Goal: Find specific page/section

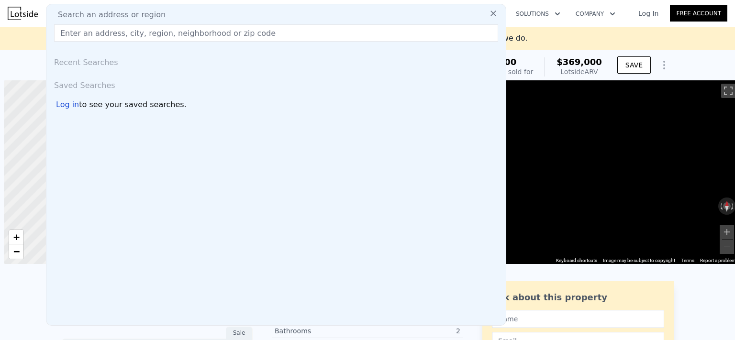
scroll to position [0, 4]
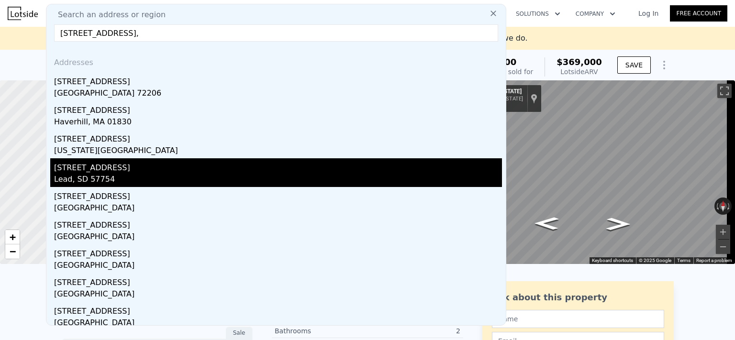
type input "[STREET_ADDRESS],"
click at [137, 179] on div "Lead, SD 57754" at bounding box center [278, 180] width 448 height 13
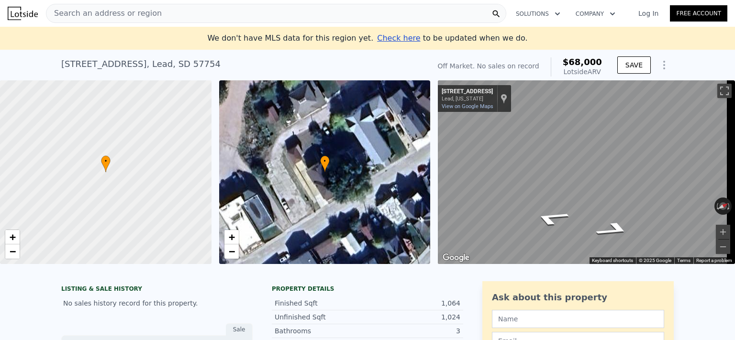
click at [108, 14] on span "Search an address or region" at bounding box center [103, 13] width 115 height 11
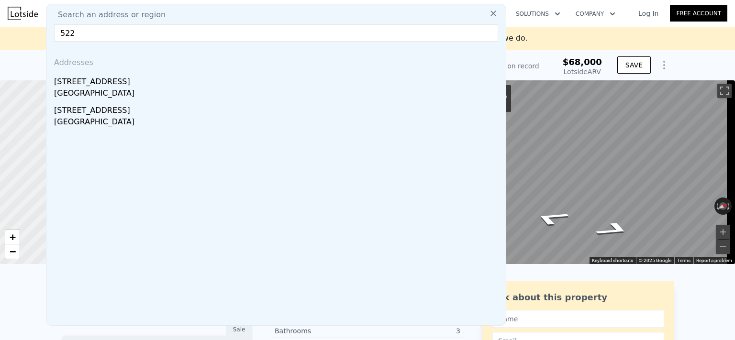
click at [186, 31] on input "522" at bounding box center [276, 32] width 444 height 17
paste input "[PERSON_NAME][GEOGRAPHIC_DATA]"
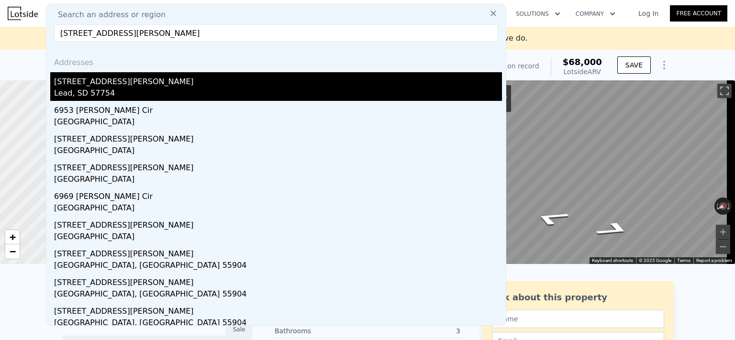
type input "[STREET_ADDRESS][PERSON_NAME]"
click at [166, 92] on div "Lead, SD 57754" at bounding box center [278, 94] width 448 height 13
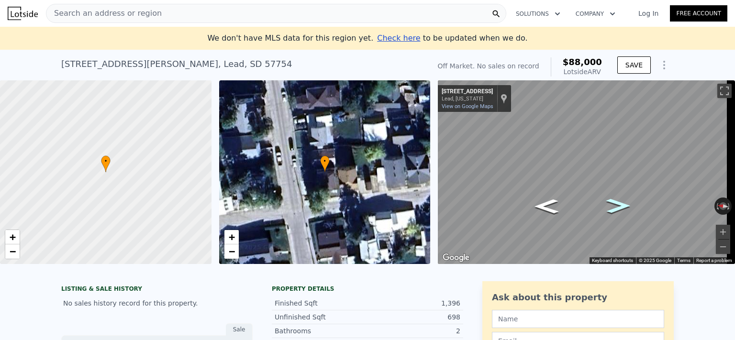
click at [621, 204] on icon "Go South, Grand Ave" at bounding box center [619, 205] width 45 height 21
click at [621, 204] on icon "Go South, Grand Ave" at bounding box center [618, 205] width 45 height 21
click at [545, 204] on icon "Go North, Grand Ave" at bounding box center [546, 206] width 45 height 21
click at [384, 180] on div "• + − • + − ← Move left → Move right ↑ Move up ↓ Move down + Zoom in - Zoom out…" at bounding box center [367, 172] width 735 height 184
